Goal: Transaction & Acquisition: Book appointment/travel/reservation

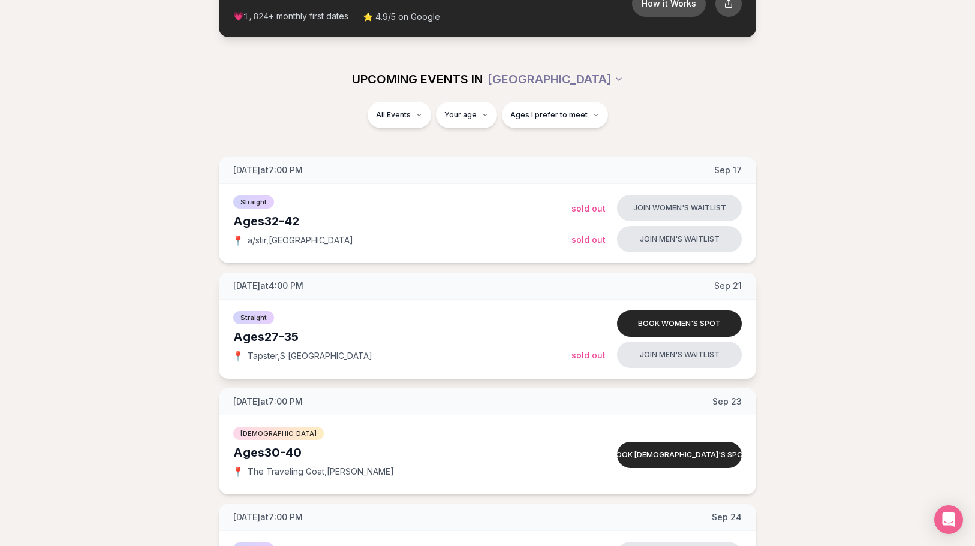
scroll to position [120, 0]
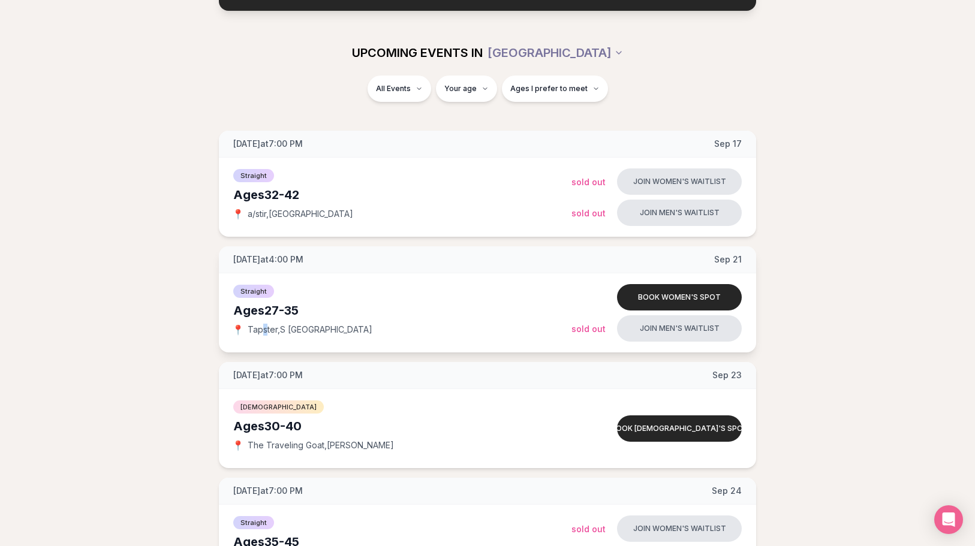
drag, startPoint x: 263, startPoint y: 327, endPoint x: 272, endPoint y: 327, distance: 8.4
click at [272, 327] on span "Tapster , S [GEOGRAPHIC_DATA]" at bounding box center [310, 330] width 125 height 12
drag, startPoint x: 719, startPoint y: 260, endPoint x: 751, endPoint y: 262, distance: 32.5
click at [748, 262] on div "[DATE] at 4:00 PM [DATE]" at bounding box center [487, 259] width 537 height 27
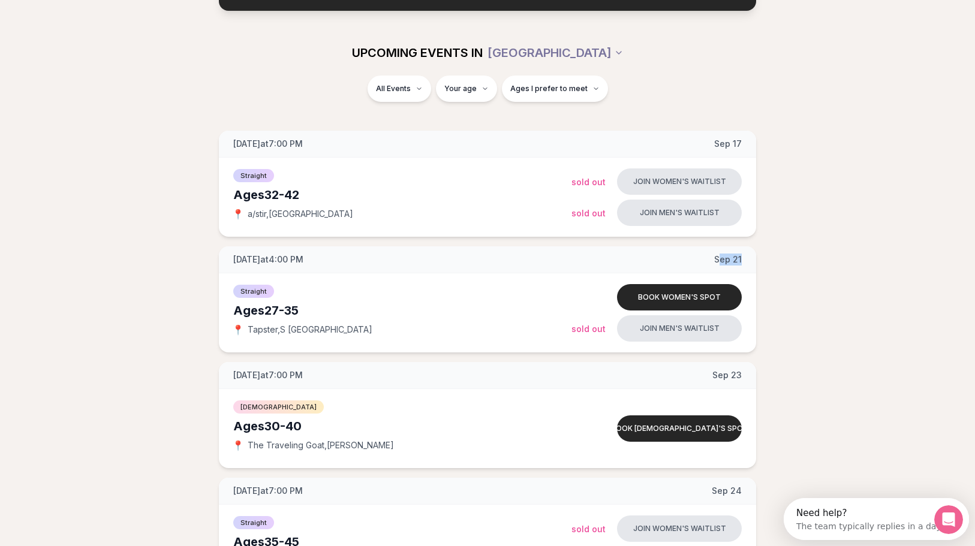
drag, startPoint x: 751, startPoint y: 262, endPoint x: 792, endPoint y: 267, distance: 41.1
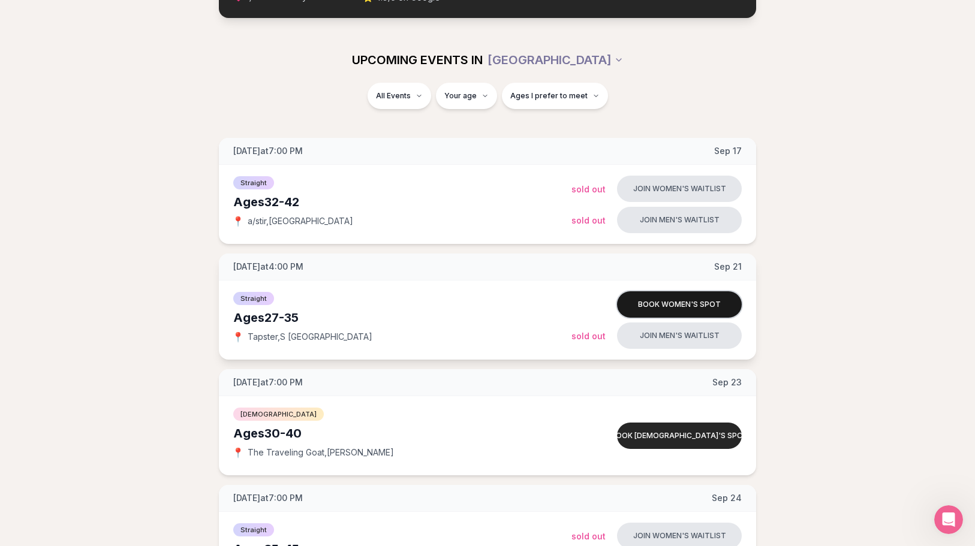
scroll to position [120, 0]
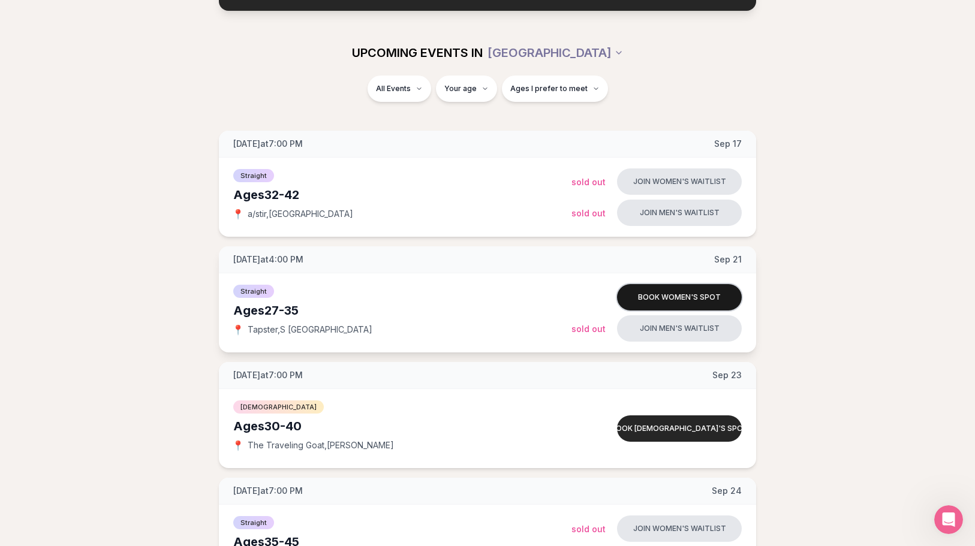
click at [669, 291] on button "Book women's spot" at bounding box center [679, 297] width 125 height 26
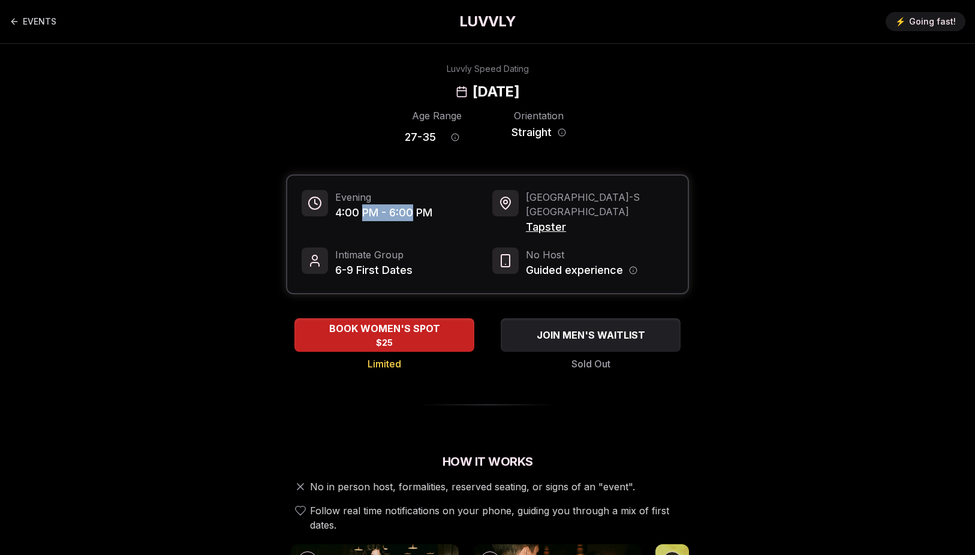
drag, startPoint x: 365, startPoint y: 211, endPoint x: 417, endPoint y: 211, distance: 52.2
click at [413, 212] on span "4:00 PM - 6:00 PM" at bounding box center [383, 213] width 97 height 17
drag, startPoint x: 417, startPoint y: 211, endPoint x: 426, endPoint y: 210, distance: 9.0
click at [419, 210] on span "4:00 PM - 6:00 PM" at bounding box center [383, 213] width 97 height 17
drag, startPoint x: 555, startPoint y: 253, endPoint x: 586, endPoint y: 256, distance: 31.3
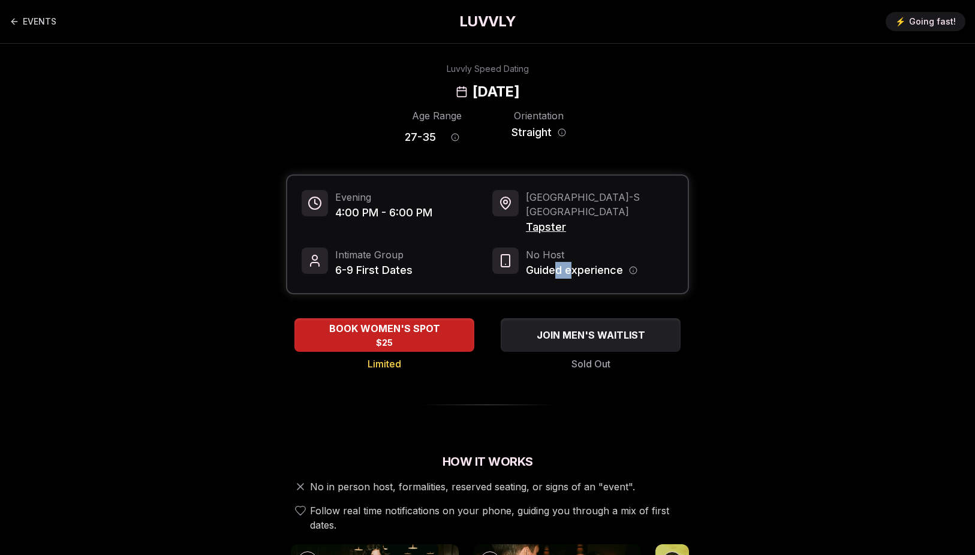
click at [586, 262] on span "Guided experience" at bounding box center [574, 270] width 97 height 17
drag, startPoint x: 586, startPoint y: 256, endPoint x: 591, endPoint y: 261, distance: 6.8
click at [593, 262] on span "Guided experience" at bounding box center [574, 270] width 97 height 17
drag, startPoint x: 338, startPoint y: 254, endPoint x: 378, endPoint y: 253, distance: 40.2
click at [377, 262] on span "6-9 First Dates" at bounding box center [373, 270] width 77 height 17
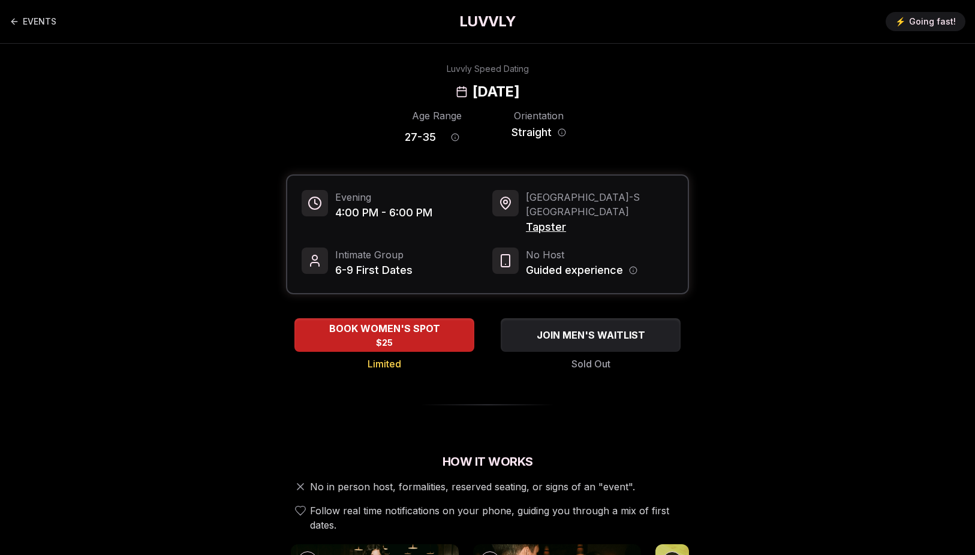
click at [378, 262] on span "6-9 First Dates" at bounding box center [373, 270] width 77 height 17
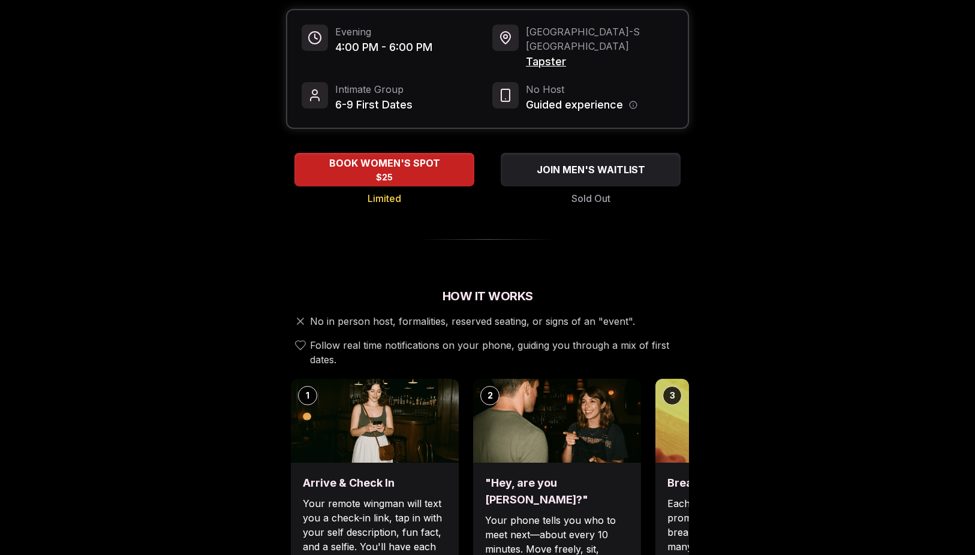
scroll to position [240, 0]
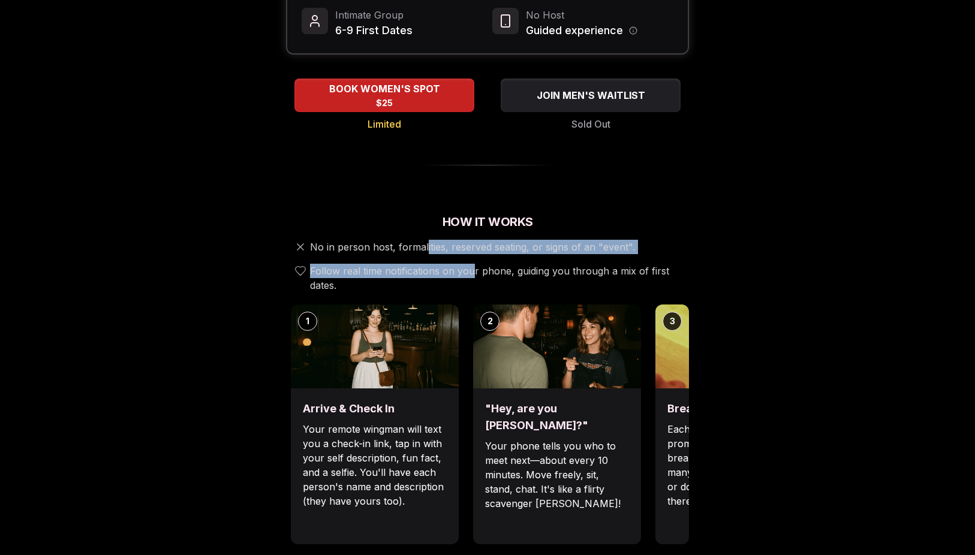
drag, startPoint x: 473, startPoint y: 246, endPoint x: 504, endPoint y: 251, distance: 32.1
click at [504, 251] on div "No in person host, formalities, reserved seating, or signs of an "event". Follo…" at bounding box center [487, 266] width 403 height 53
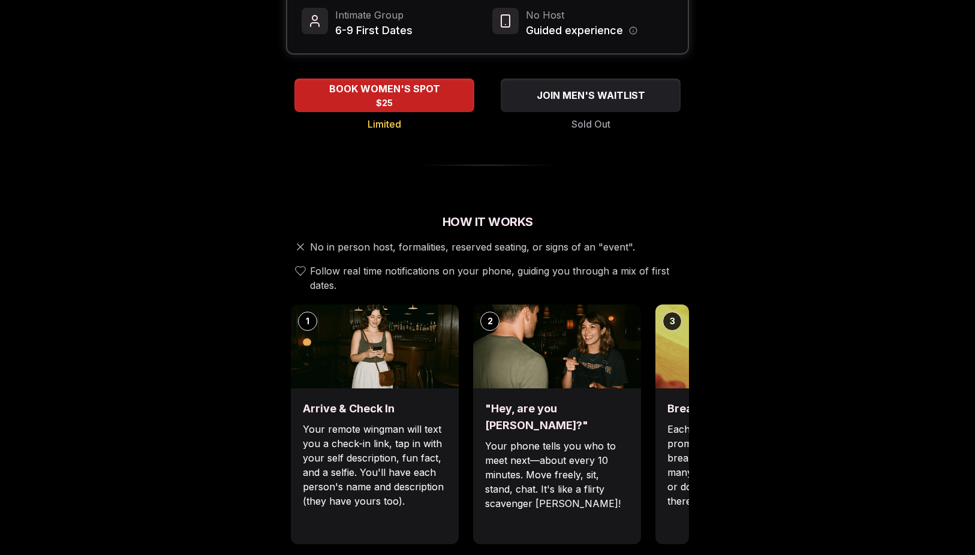
click at [506, 264] on span "Follow real time notifications on your phone, guiding you through a mix of firs…" at bounding box center [497, 278] width 374 height 29
drag, startPoint x: 395, startPoint y: 260, endPoint x: 459, endPoint y: 261, distance: 64.2
click at [459, 264] on span "Follow real time notifications on your phone, guiding you through a mix of firs…" at bounding box center [497, 278] width 374 height 29
click at [464, 264] on span "Follow real time notifications on your phone, guiding you through a mix of firs…" at bounding box center [497, 278] width 374 height 29
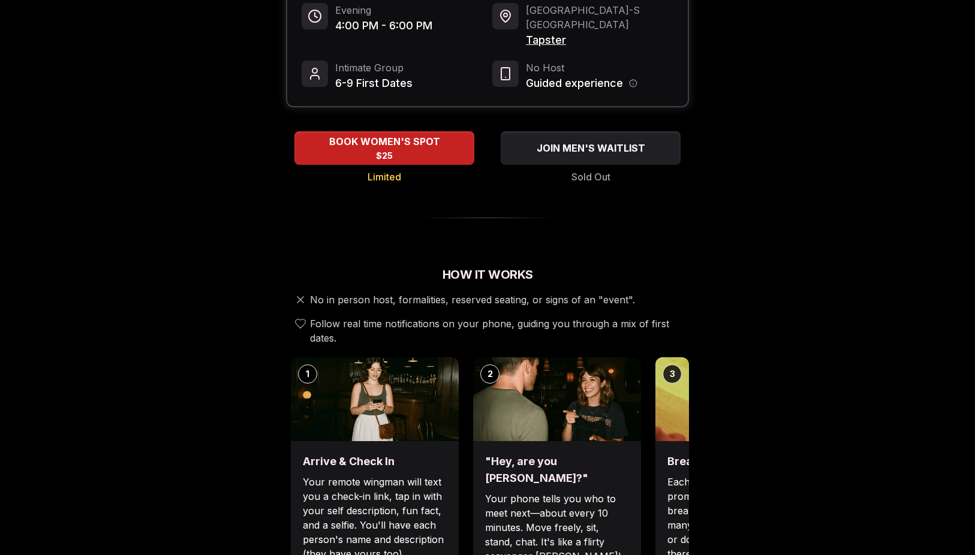
scroll to position [0, 0]
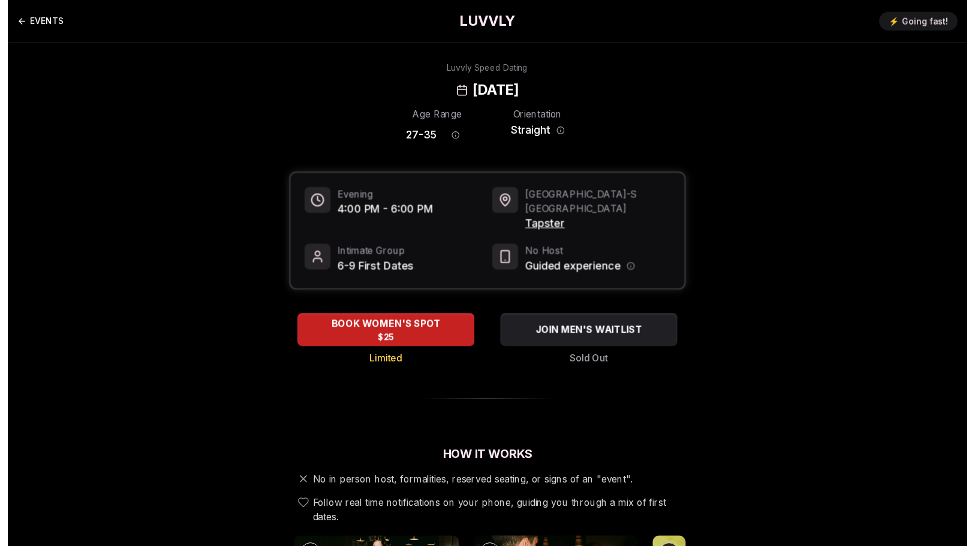
scroll to position [59, 0]
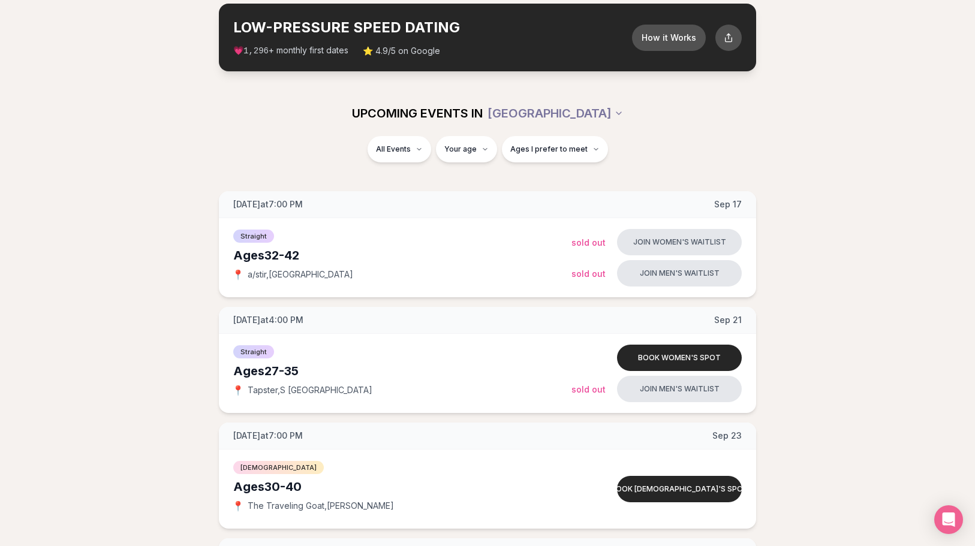
click at [154, 116] on div "UPCOMING EVENTS IN [GEOGRAPHIC_DATA]" at bounding box center [488, 113] width 672 height 26
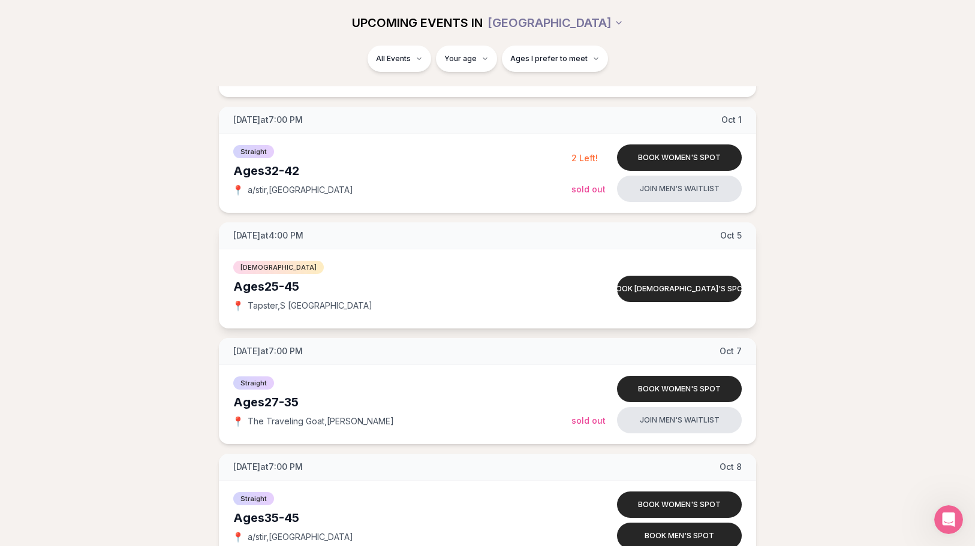
scroll to position [839, 0]
click at [721, 288] on button "Book [DEMOGRAPHIC_DATA]'s spot" at bounding box center [679, 288] width 125 height 26
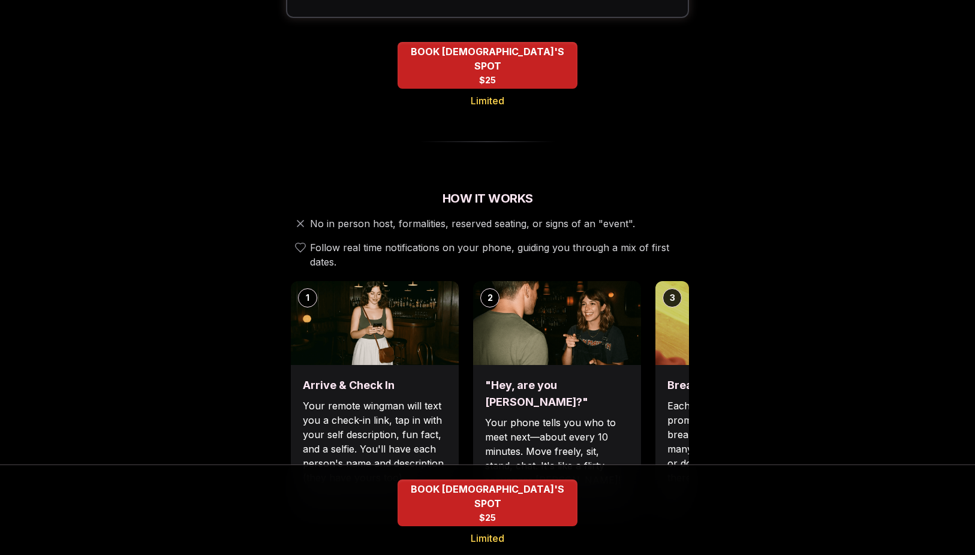
scroll to position [360, 0]
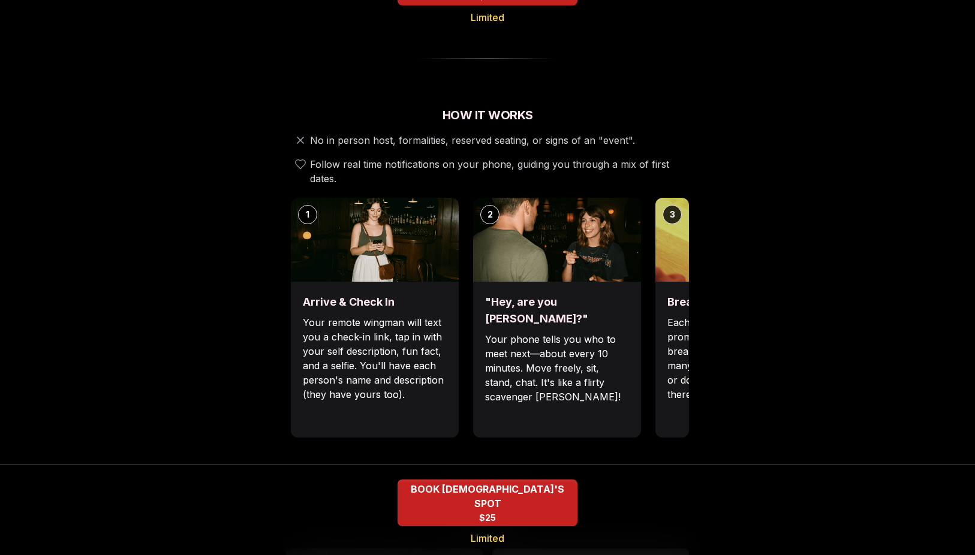
click at [687, 251] on img at bounding box center [739, 240] width 168 height 84
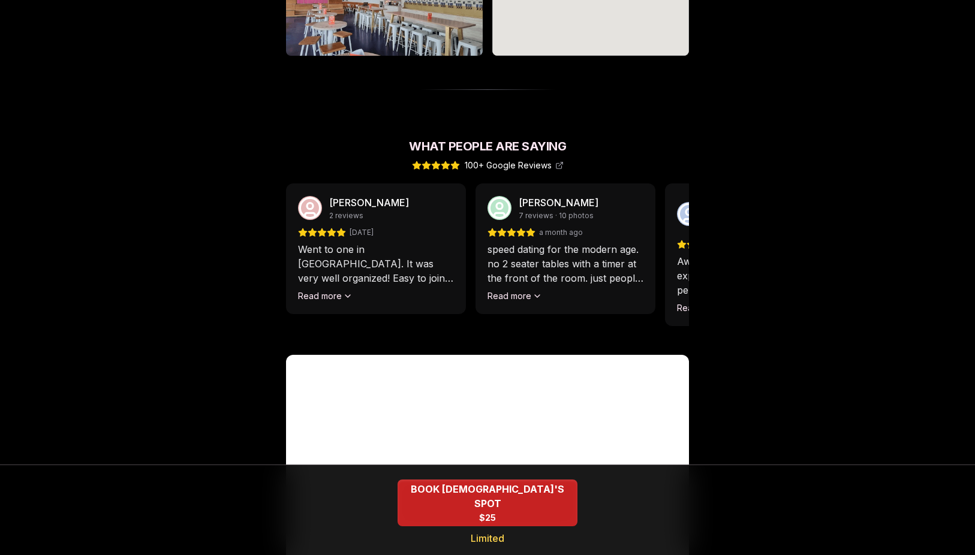
scroll to position [1087, 0]
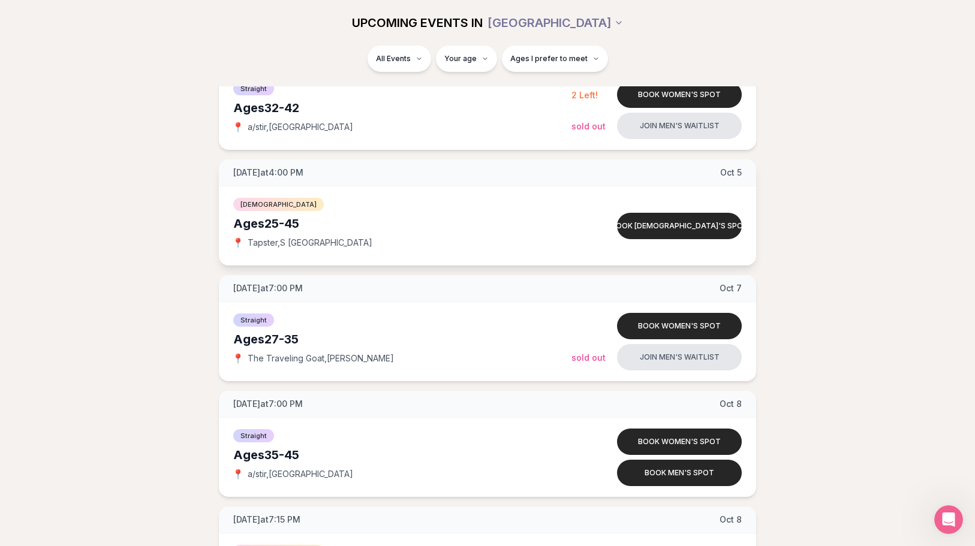
scroll to position [899, 0]
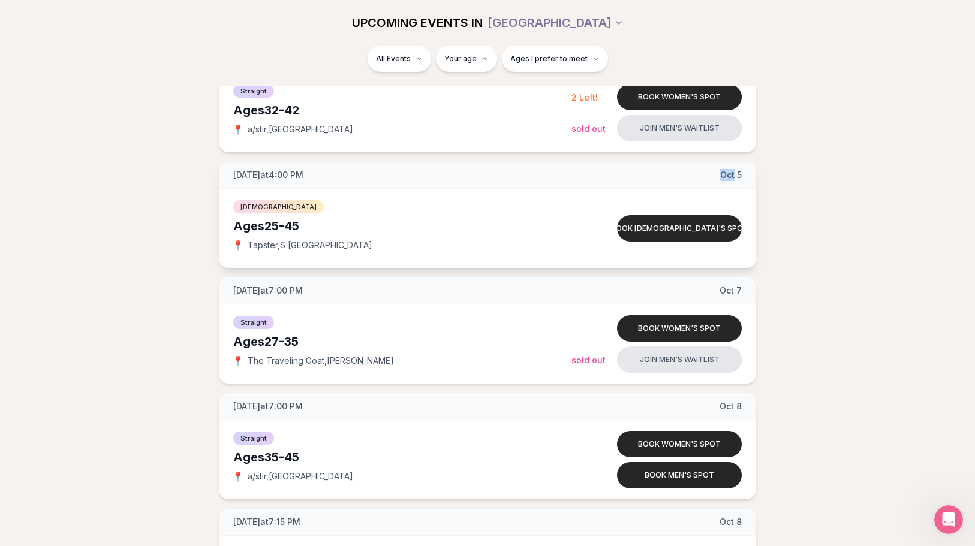
drag, startPoint x: 703, startPoint y: 178, endPoint x: 733, endPoint y: 187, distance: 31.1
click at [733, 187] on div "[DATE] at 4:00 PM [DATE]" at bounding box center [487, 175] width 537 height 27
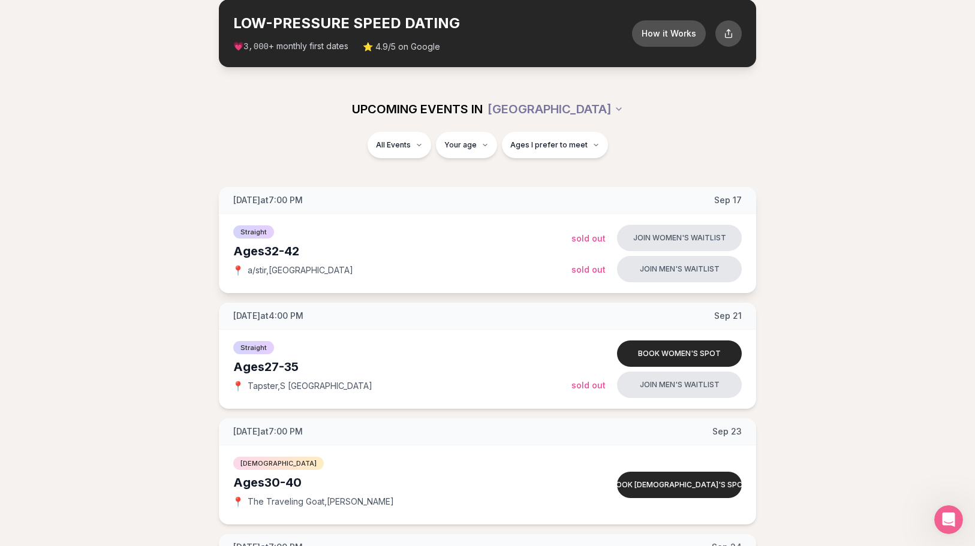
scroll to position [0, 0]
